Goal: Task Accomplishment & Management: Use online tool/utility

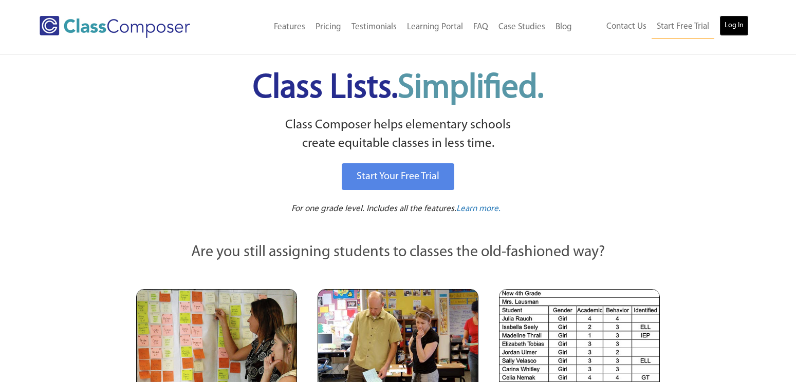
click at [737, 26] on link "Log In" at bounding box center [733, 25] width 29 height 21
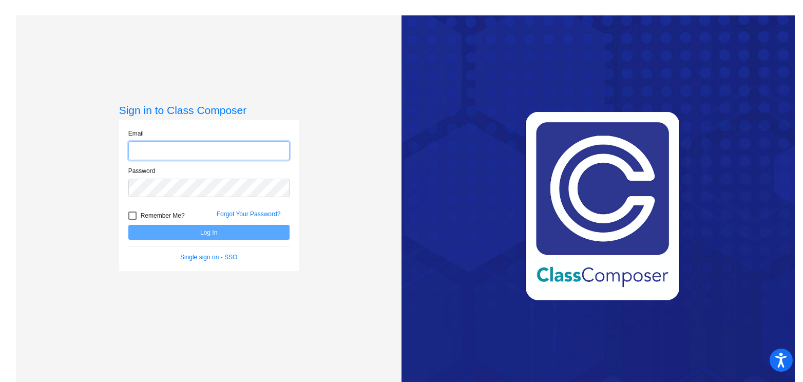
type input "lana.lindell@k12.nd.us"
click at [174, 234] on button "Log In" at bounding box center [208, 232] width 161 height 15
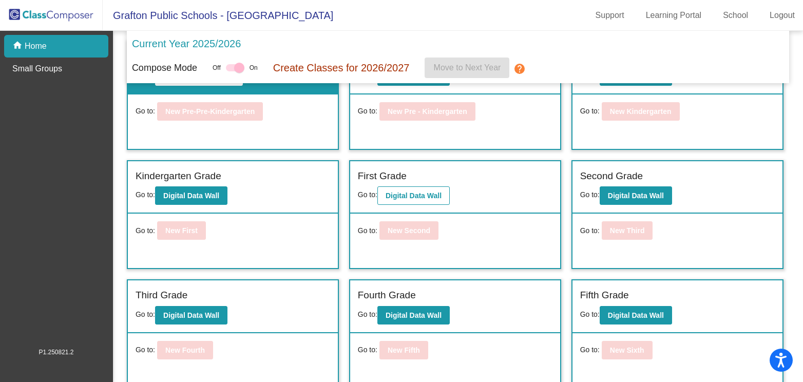
scroll to position [51, 0]
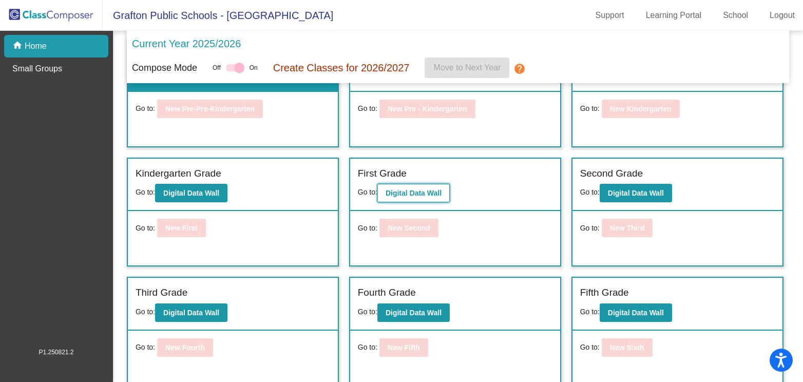
click at [420, 188] on button "Digital Data Wall" at bounding box center [413, 193] width 72 height 18
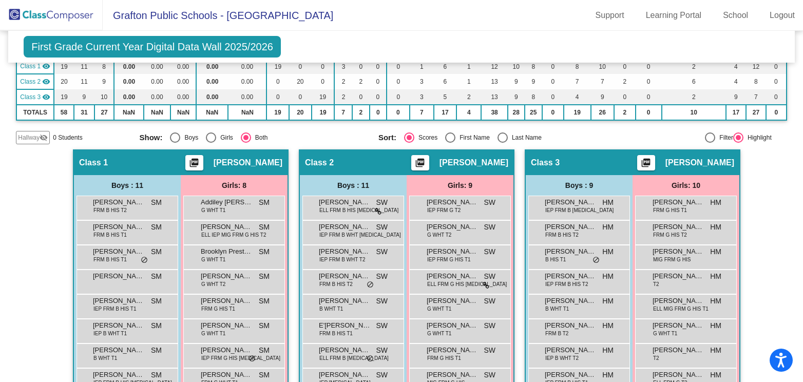
scroll to position [97, 0]
